Goal: Task Accomplishment & Management: Manage account settings

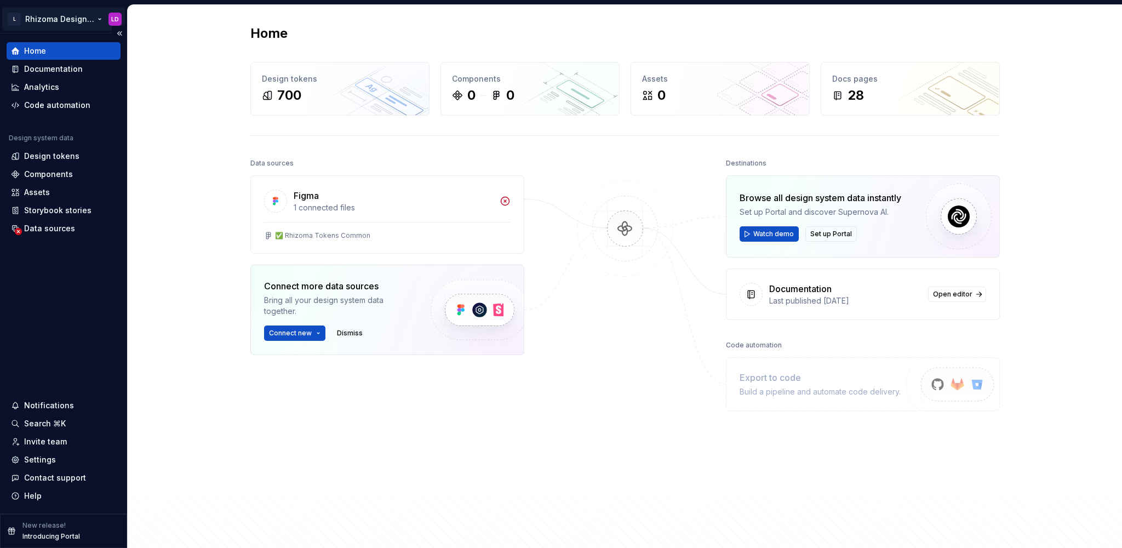
click at [65, 21] on html "L Rhizoma Design System LD Home Documentation Analytics Code automation Design …" at bounding box center [561, 274] width 1122 height 548
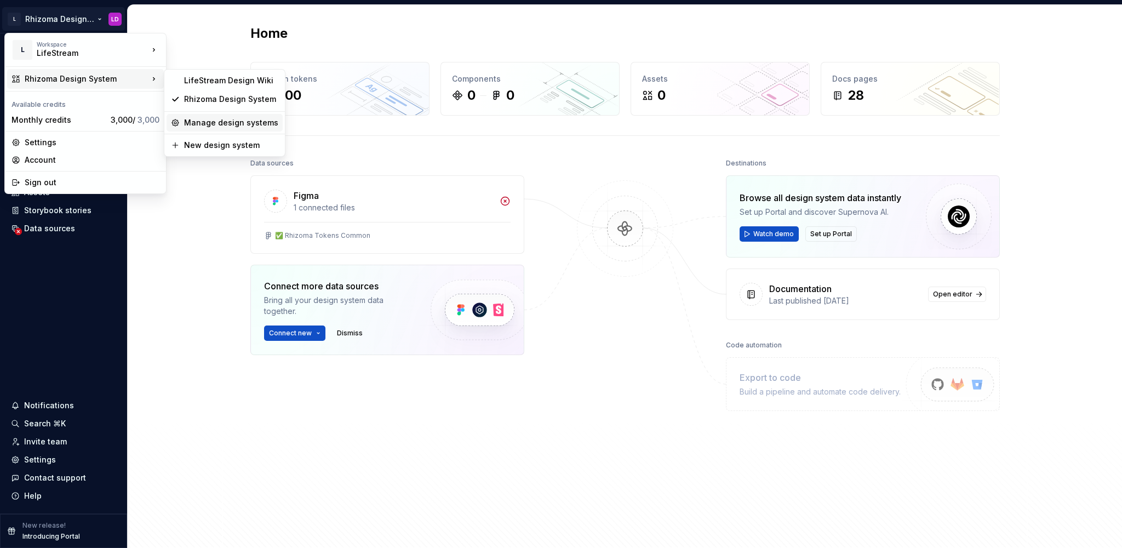
click at [226, 126] on div "Manage design systems" at bounding box center [231, 122] width 94 height 11
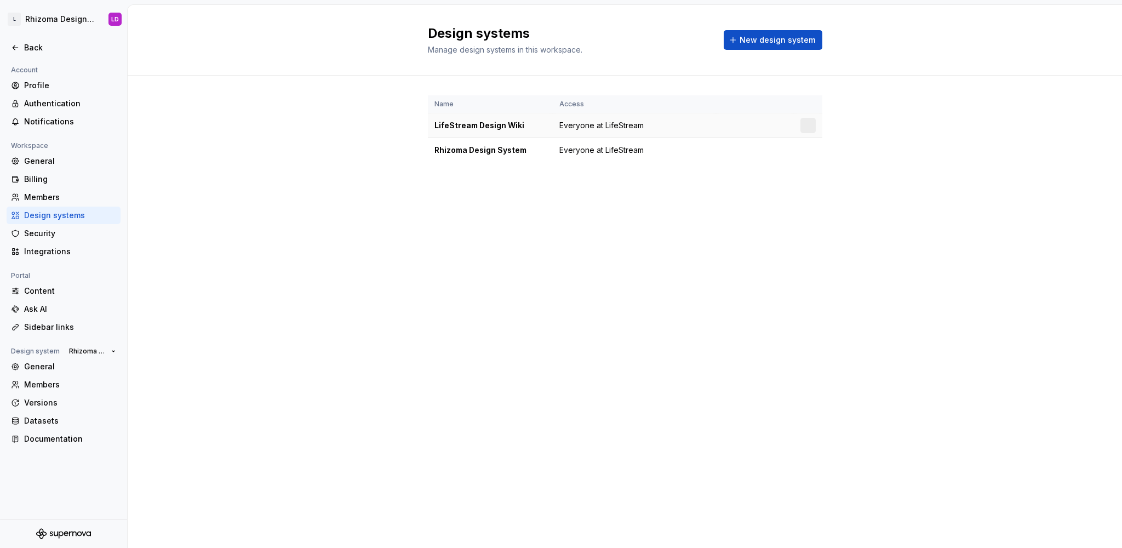
click at [567, 127] on span "Everyone at LifeStream" at bounding box center [601, 125] width 84 height 11
drag, startPoint x: 567, startPoint y: 127, endPoint x: 638, endPoint y: 133, distance: 71.0
click at [639, 133] on td "Everyone at LifeStream" at bounding box center [634, 125] width 163 height 25
click at [630, 147] on span "Everyone at LifeStream" at bounding box center [601, 150] width 84 height 11
click at [806, 127] on html "L Rhizoma Design System LD Back Account Profile Authentication Notifications Wo…" at bounding box center [561, 274] width 1122 height 548
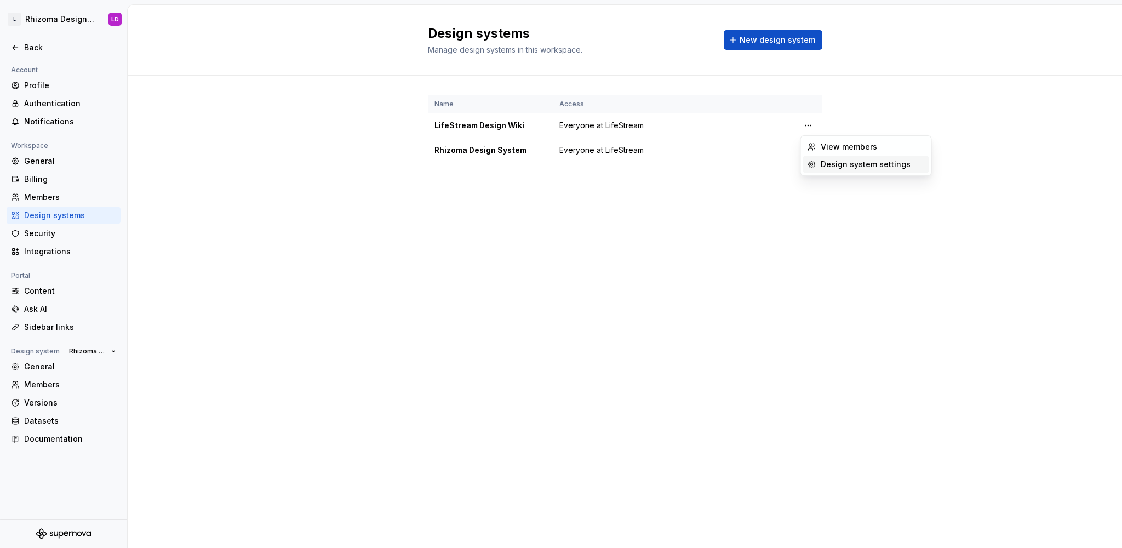
click at [818, 161] on div "Design system settings" at bounding box center [866, 165] width 126 height 18
click at [746, 44] on span "New design system" at bounding box center [778, 40] width 76 height 11
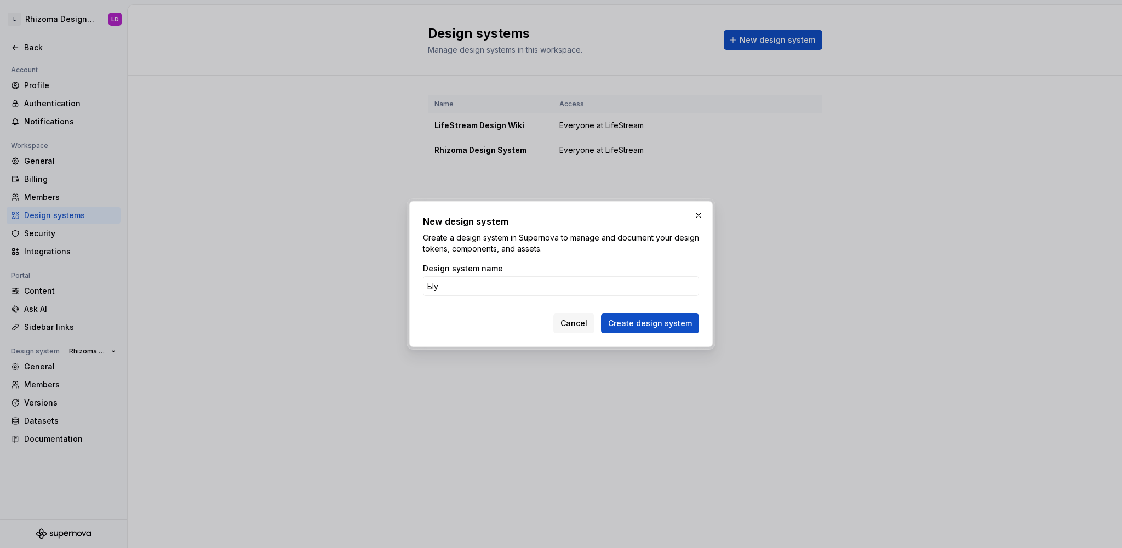
type input "Ы"
type input "Sequoia Design System"
click at [601, 313] on button "Create design system" at bounding box center [650, 323] width 98 height 20
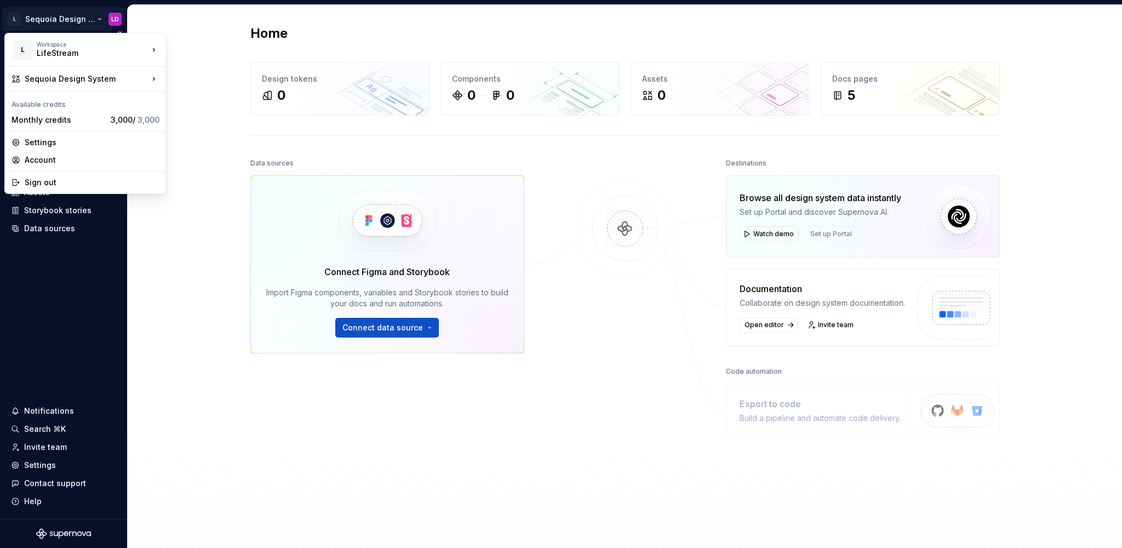
click at [62, 22] on html "L Sequoia Design System LD Home Documentation Analytics Code automation Design …" at bounding box center [561, 274] width 1122 height 548
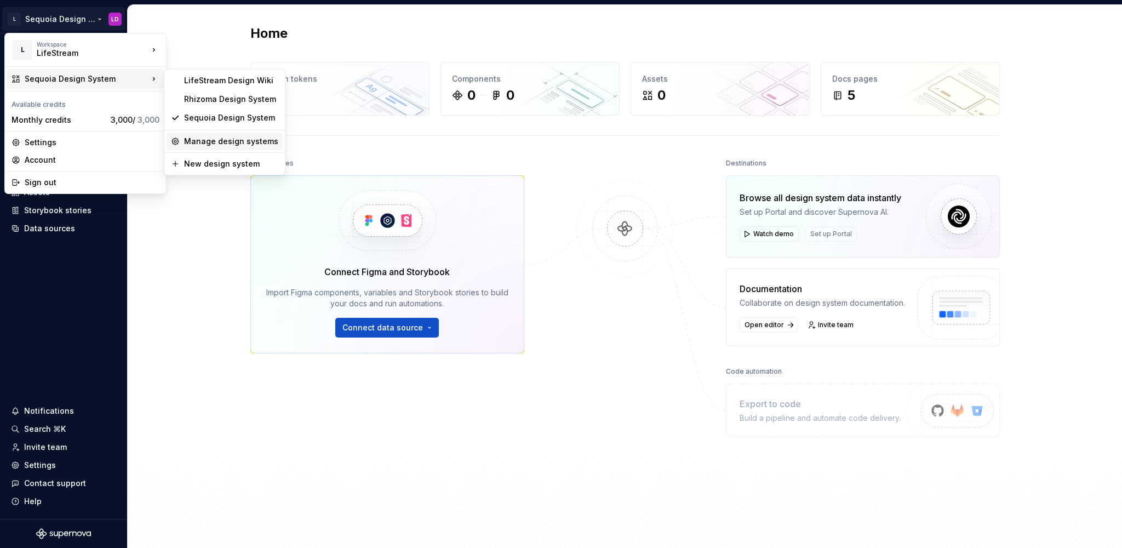
click at [226, 141] on div "Manage design systems" at bounding box center [231, 141] width 94 height 11
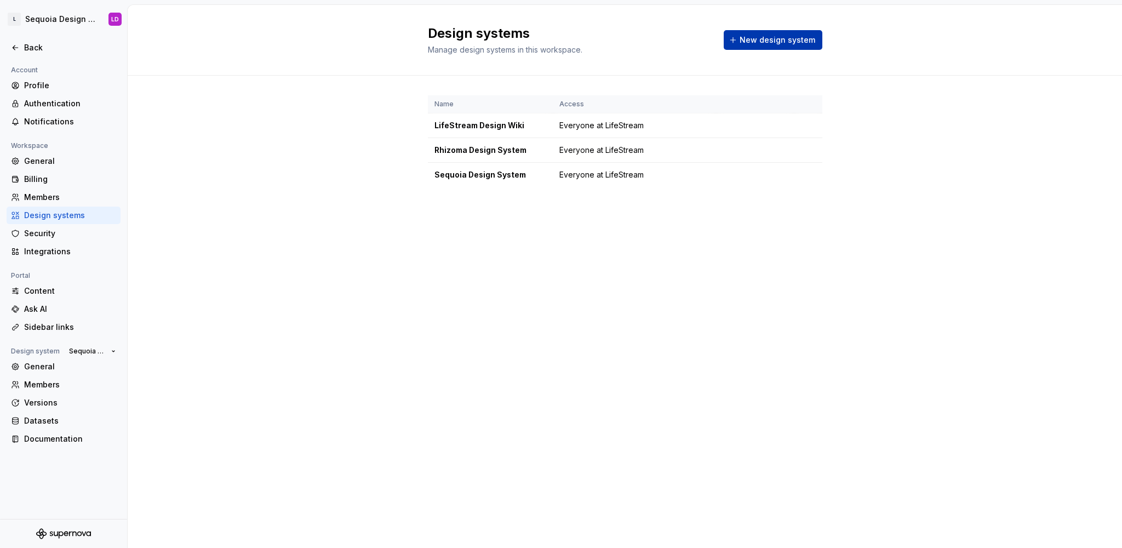
click at [758, 44] on span "New design system" at bounding box center [778, 40] width 76 height 11
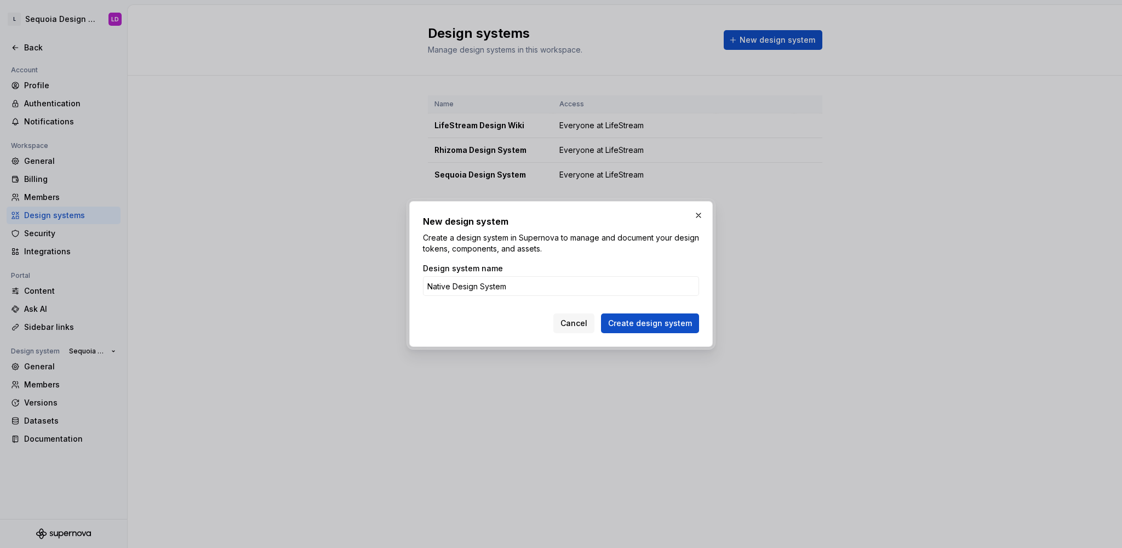
type input "Native Design System"
click at [601, 313] on button "Create design system" at bounding box center [650, 323] width 98 height 20
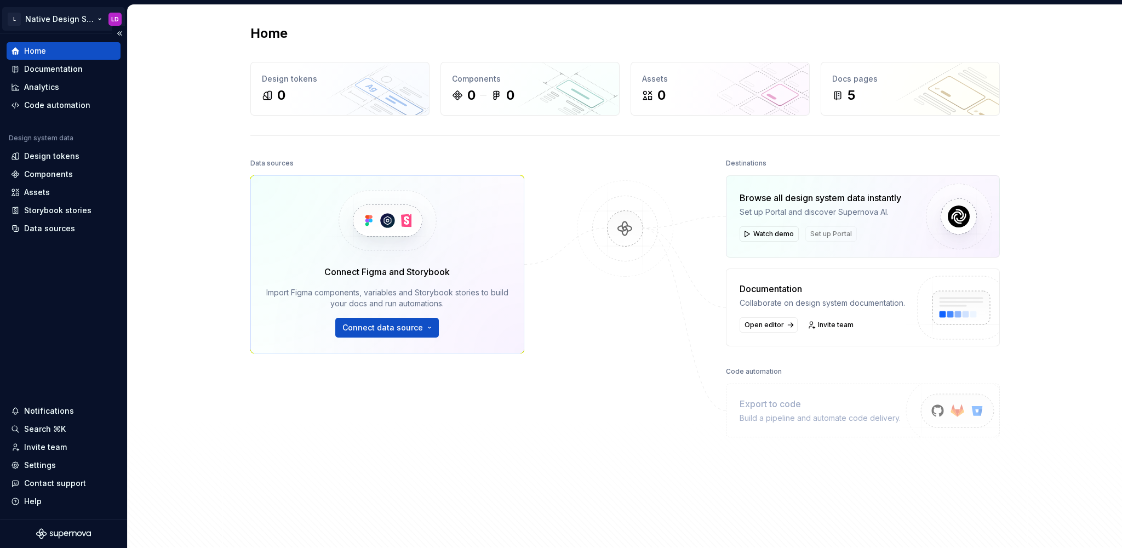
click at [55, 22] on html "L Native Design System LD Home Documentation Analytics Code automation Design s…" at bounding box center [561, 274] width 1122 height 548
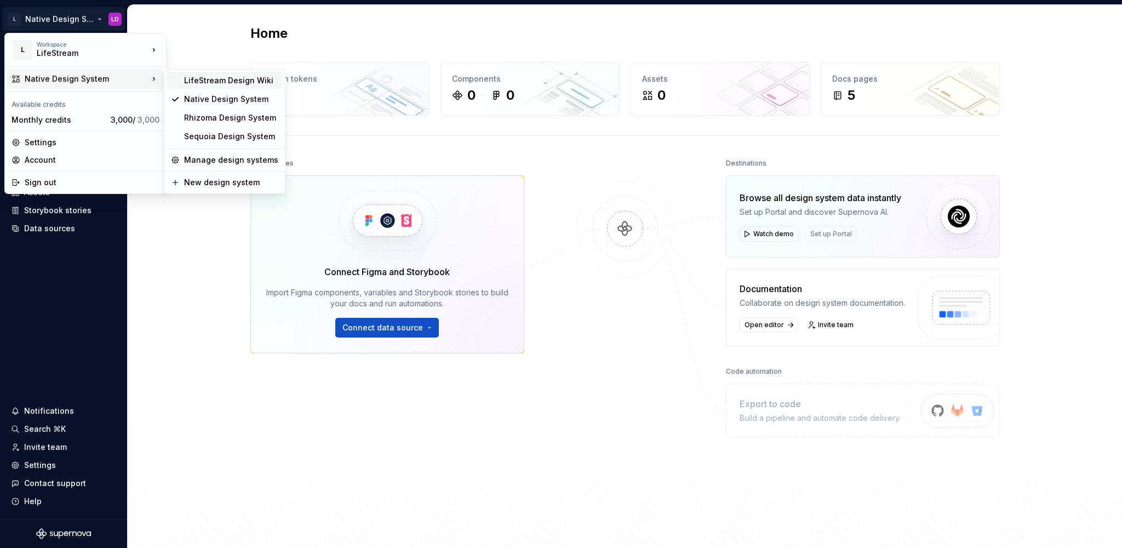
click at [217, 85] on div "LifeStream Design Wiki" at bounding box center [231, 80] width 94 height 11
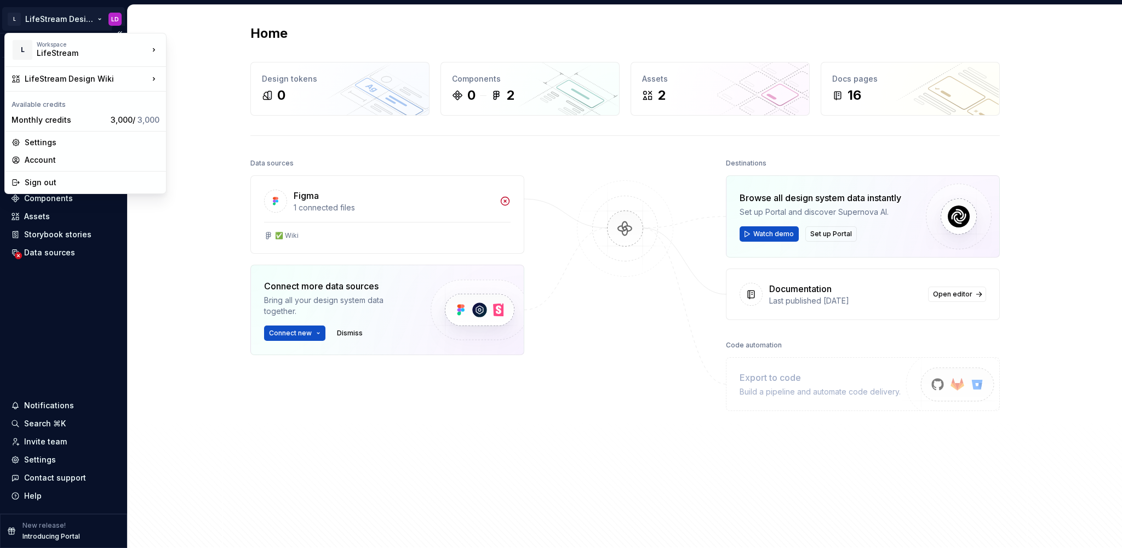
click at [67, 21] on html "L LifeStream Design Wiki LD Version Current draft Home Documentation Analytics …" at bounding box center [561, 274] width 1122 height 548
click at [74, 135] on div "Settings" at bounding box center [85, 143] width 157 height 18
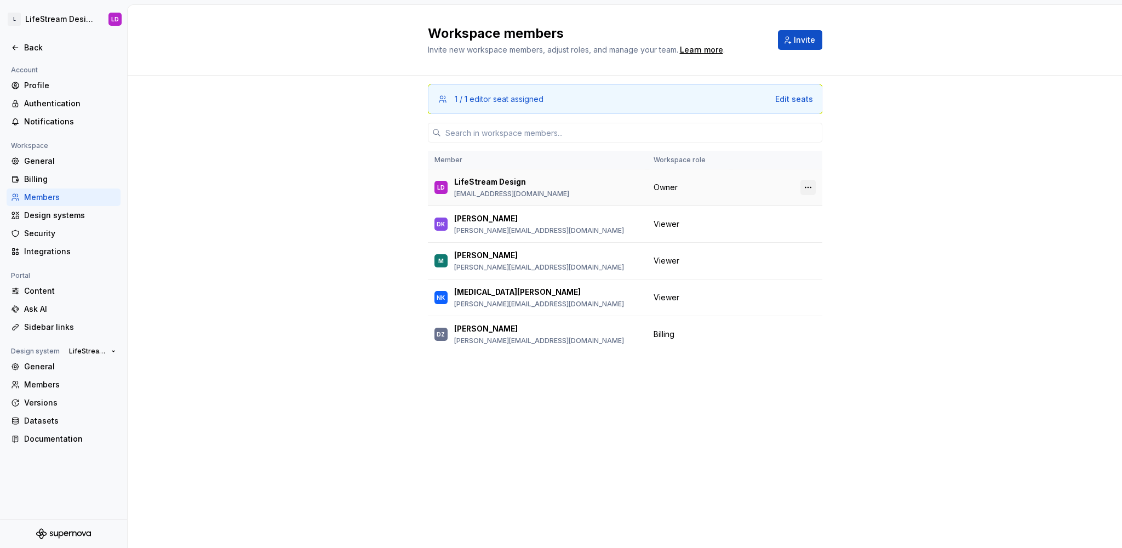
click at [812, 185] on button "button" at bounding box center [807, 187] width 15 height 15
click at [716, 177] on td "Owner" at bounding box center [689, 187] width 84 height 37
click at [808, 225] on button "button" at bounding box center [807, 223] width 15 height 15
click at [781, 223] on span "Change role" at bounding box center [762, 224] width 40 height 9
click at [317, 305] on div "1 / 1 editor seat assigned Edit seats Member Workspace role LD LifeStream Desig…" at bounding box center [625, 312] width 994 height 472
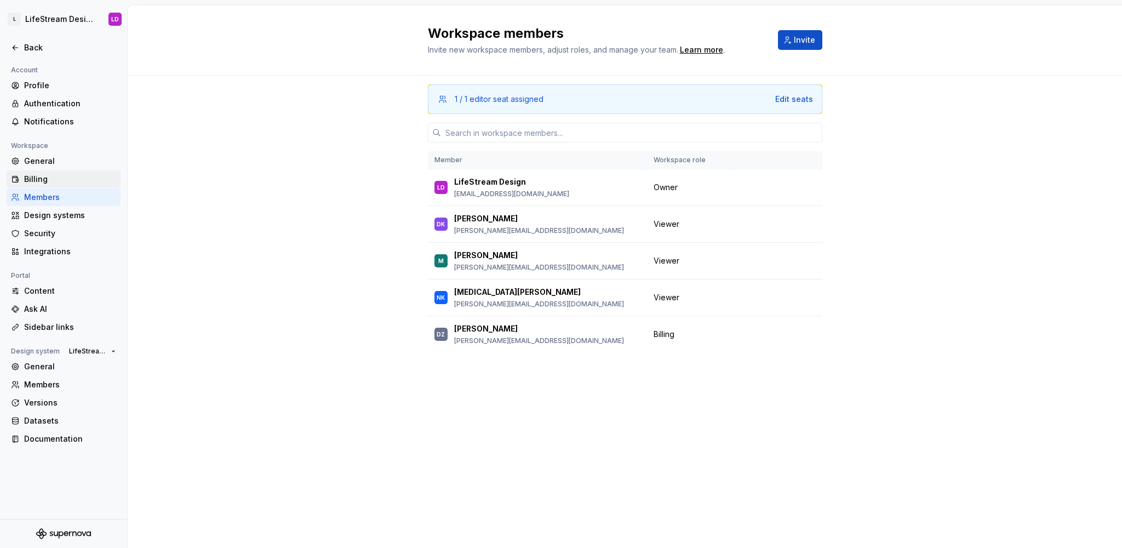
click at [70, 174] on div "Billing" at bounding box center [70, 179] width 92 height 11
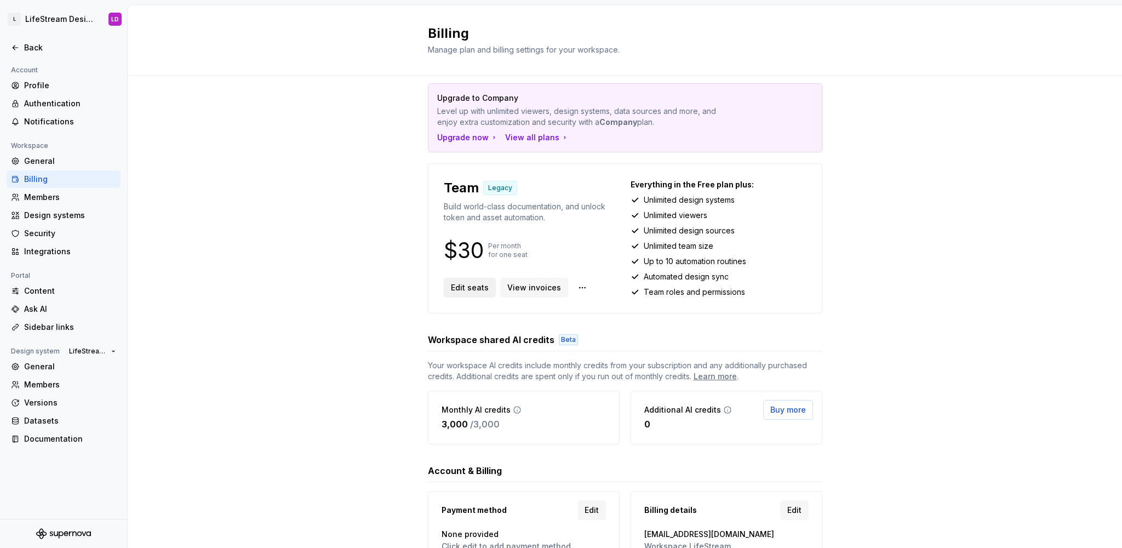
scroll to position [12, 0]
click at [474, 295] on button "Edit seats" at bounding box center [470, 288] width 52 height 20
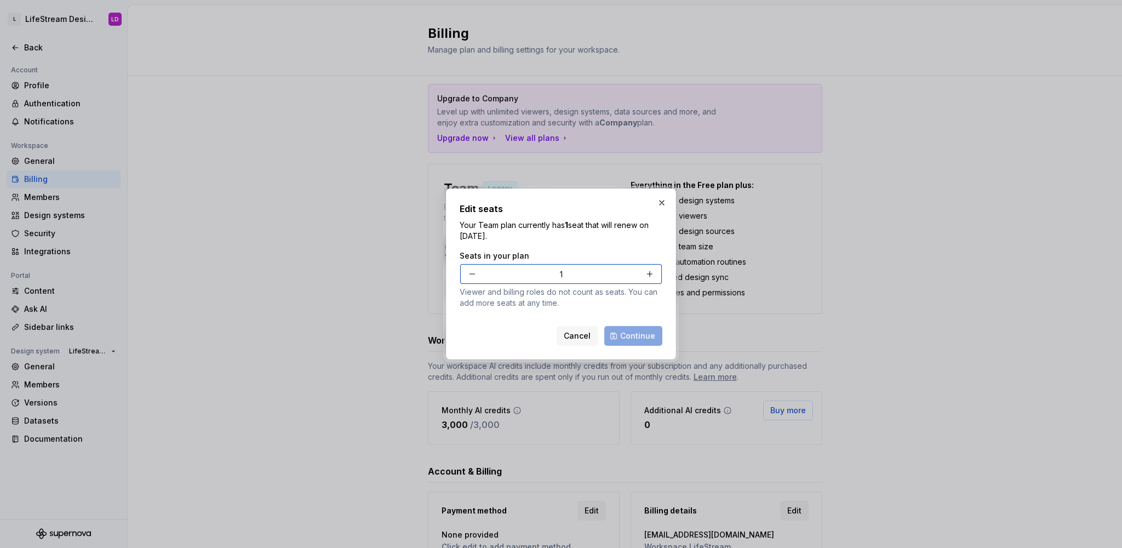
click at [651, 277] on button "button" at bounding box center [650, 274] width 20 height 20
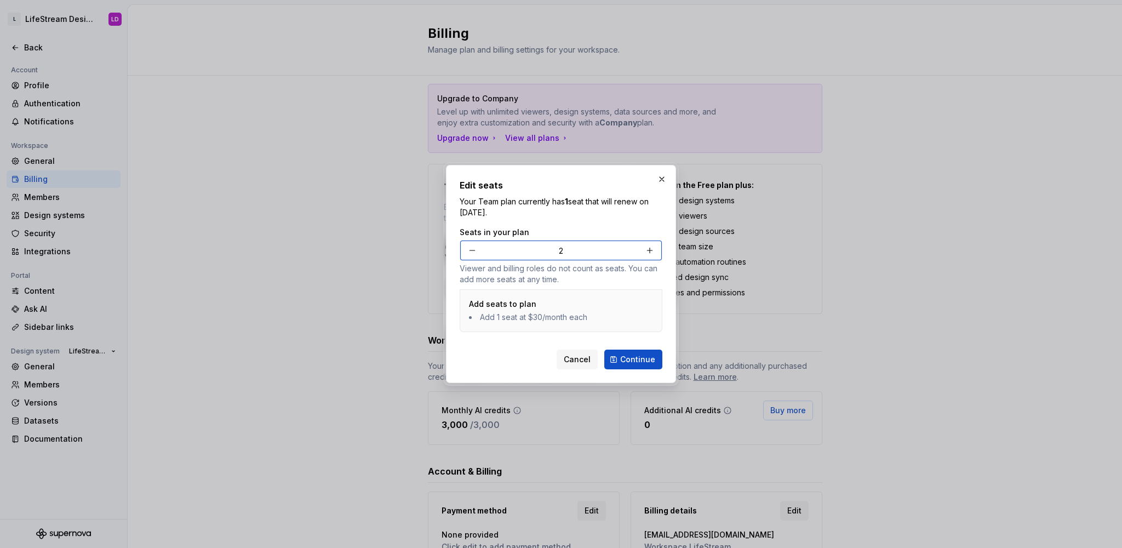
click at [655, 250] on button "button" at bounding box center [650, 251] width 20 height 20
type input "3"
click at [565, 362] on button "Cancel" at bounding box center [577, 360] width 41 height 20
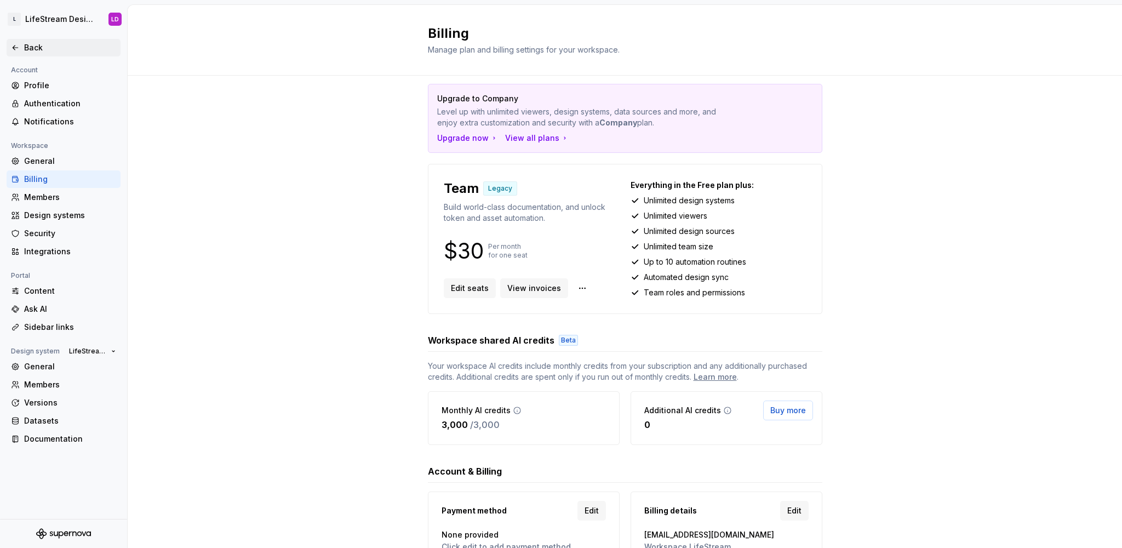
click at [43, 51] on div "Back" at bounding box center [70, 47] width 92 height 11
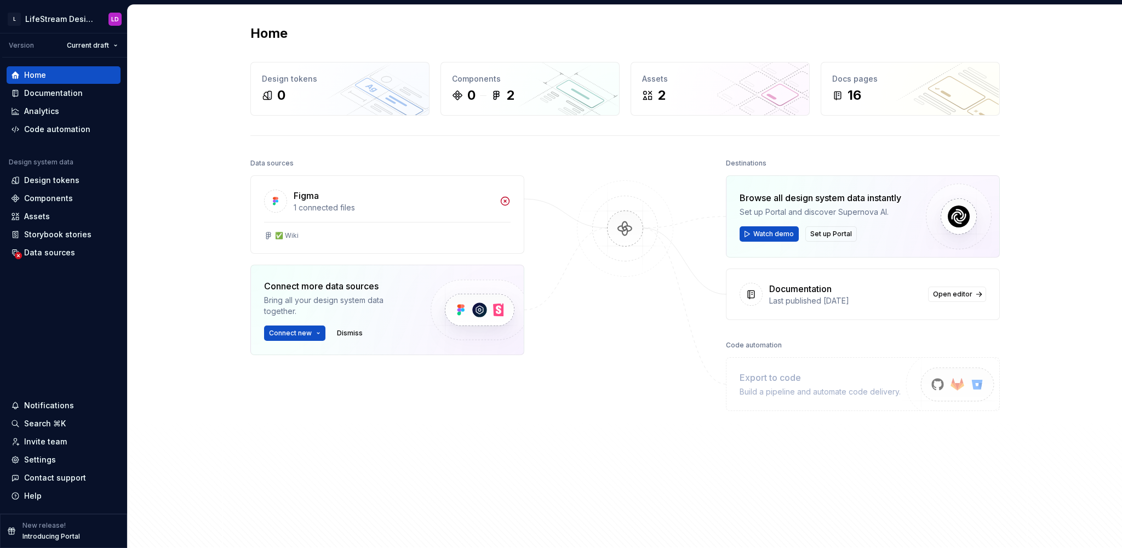
click at [733, 162] on div "Destinations" at bounding box center [746, 163] width 41 height 15
drag, startPoint x: 733, startPoint y: 162, endPoint x: 899, endPoint y: 214, distance: 173.8
click at [899, 214] on div "Destinations Browse all design system data instantly Set up Portal and discover…" at bounding box center [863, 238] width 274 height 164
click at [899, 214] on div "Set up Portal and discover Supernova AI." at bounding box center [821, 212] width 162 height 11
